Goal: Information Seeking & Learning: Learn about a topic

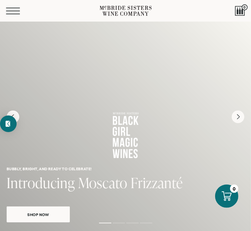
click at [11, 9] on button "Menu" at bounding box center [18, 11] width 24 height 7
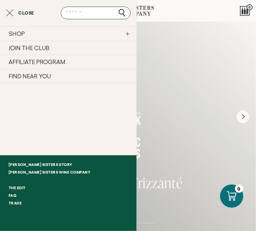
click at [22, 182] on link "Eat + Drink" at bounding box center [68, 180] width 137 height 8
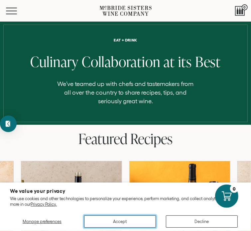
click at [121, 223] on button "Accept" at bounding box center [120, 222] width 72 height 12
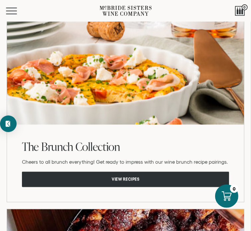
scroll to position [618, 0]
